Goal: Task Accomplishment & Management: Manage account settings

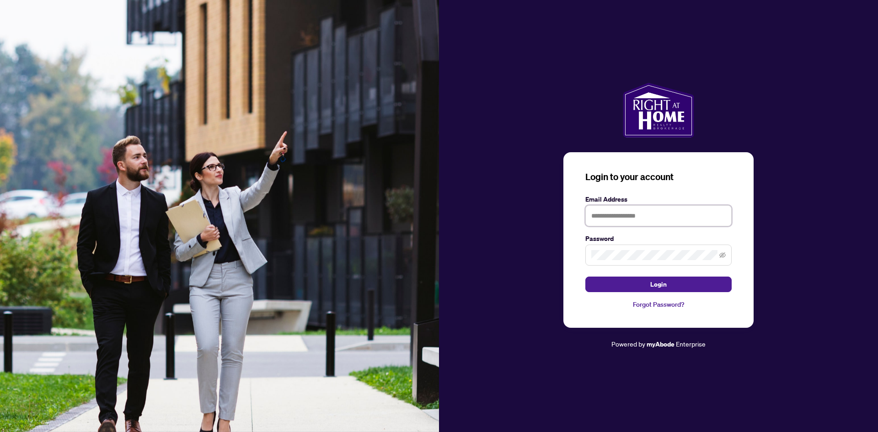
type input "**********"
click at [726, 253] on span at bounding box center [658, 255] width 146 height 21
click at [723, 255] on icon "eye-invisible" at bounding box center [722, 255] width 6 height 6
click at [669, 286] on button "Login" at bounding box center [658, 285] width 146 height 16
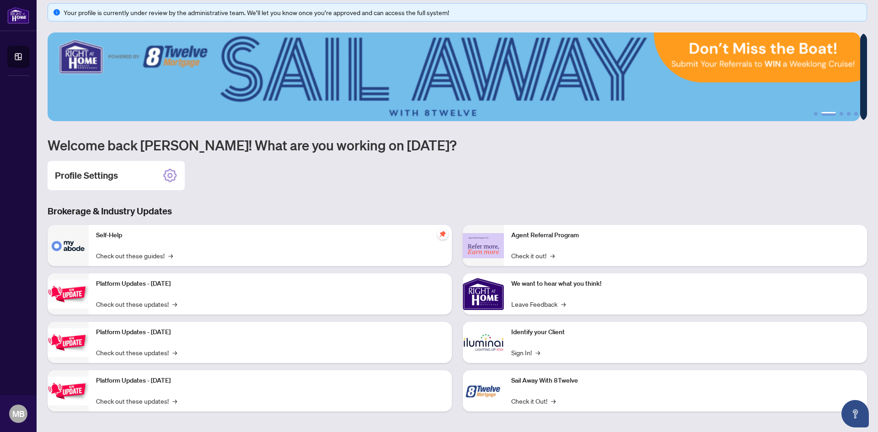
scroll to position [11, 0]
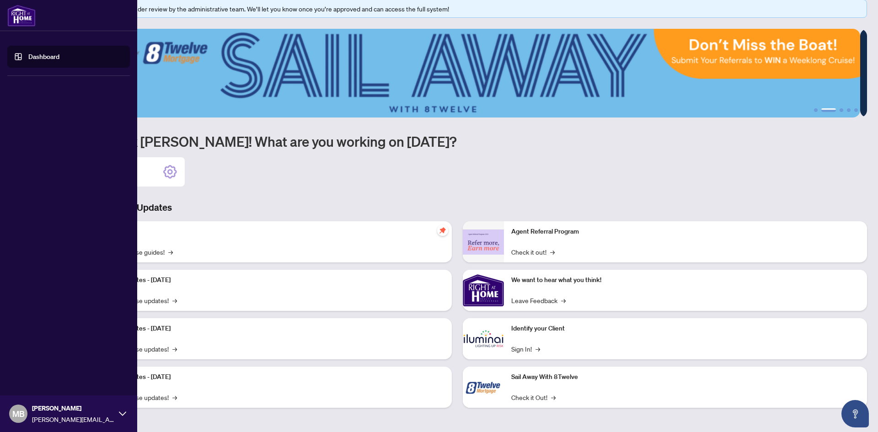
click at [22, 422] on span "MB" at bounding box center [18, 414] width 18 height 18
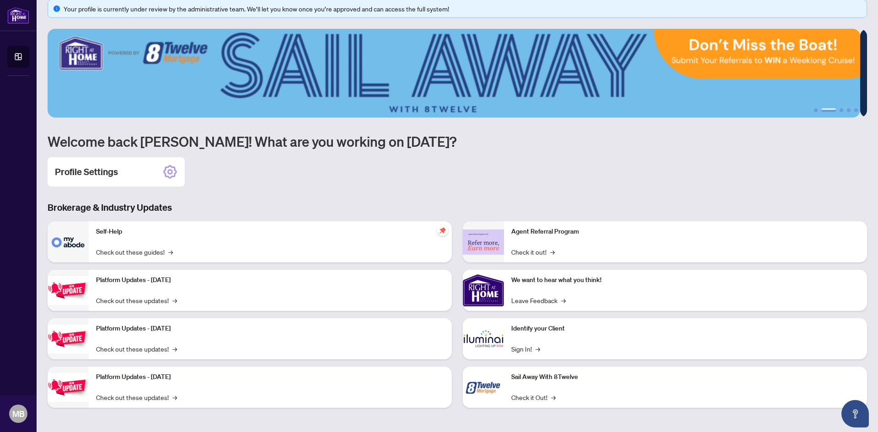
click at [323, 214] on div "Brokerage & Industry Updates Self-Help Check out these guides! → Platform Updat…" at bounding box center [457, 311] width 831 height 220
click at [165, 166] on icon at bounding box center [170, 172] width 15 height 15
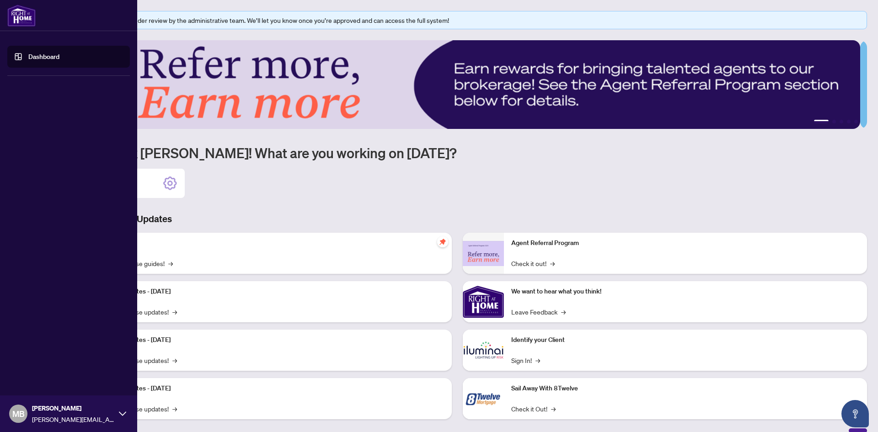
click at [28, 53] on link "Dashboard" at bounding box center [43, 57] width 31 height 8
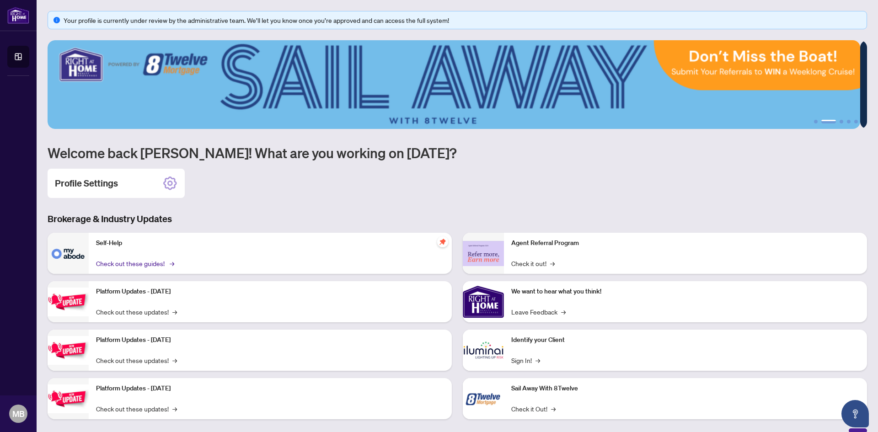
click at [165, 258] on link "Check out these guides! →" at bounding box center [134, 263] width 77 height 10
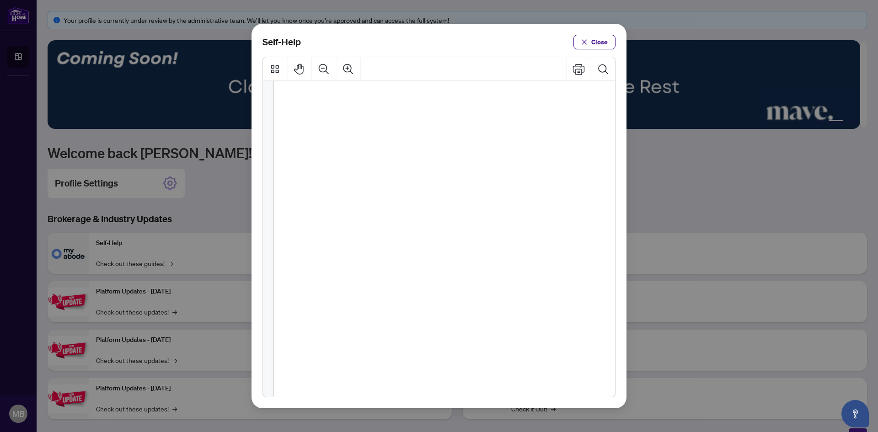
scroll to position [136, 0]
click at [601, 50] on div "Self-Help Close" at bounding box center [439, 216] width 375 height 385
click at [600, 45] on span "Close" at bounding box center [599, 42] width 16 height 15
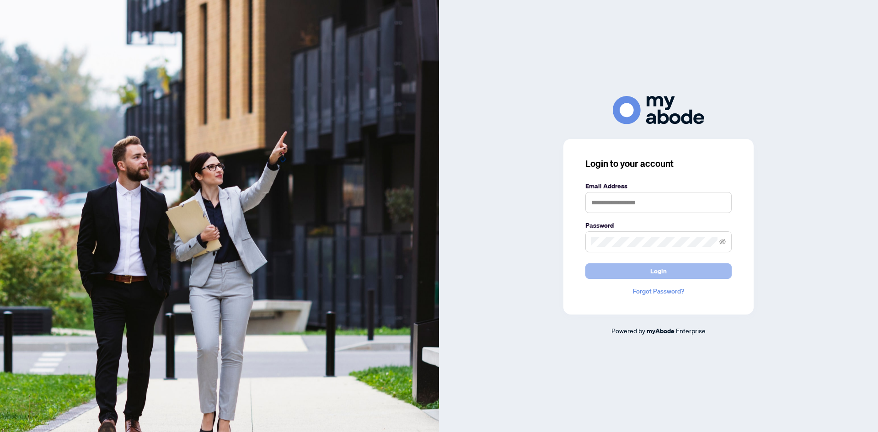
click at [660, 268] on span "Login" at bounding box center [658, 271] width 16 height 15
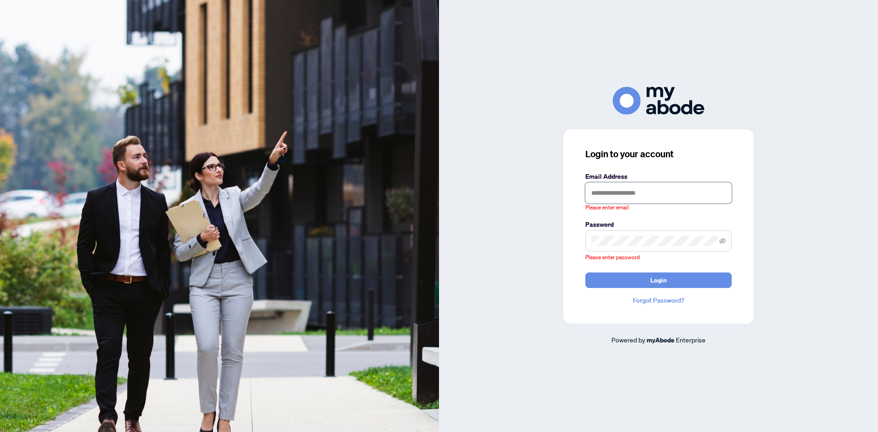
click at [635, 191] on input "text" at bounding box center [658, 192] width 146 height 21
type input "**********"
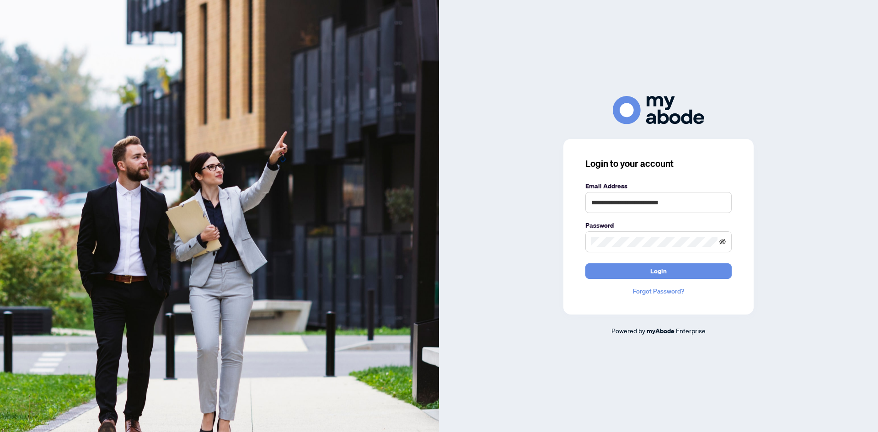
click at [720, 241] on icon "eye-invisible" at bounding box center [722, 241] width 6 height 5
click at [698, 269] on button "Login" at bounding box center [658, 271] width 146 height 16
type input "**********"
click at [653, 271] on span "Login" at bounding box center [658, 271] width 16 height 15
